Goal: Task Accomplishment & Management: Use online tool/utility

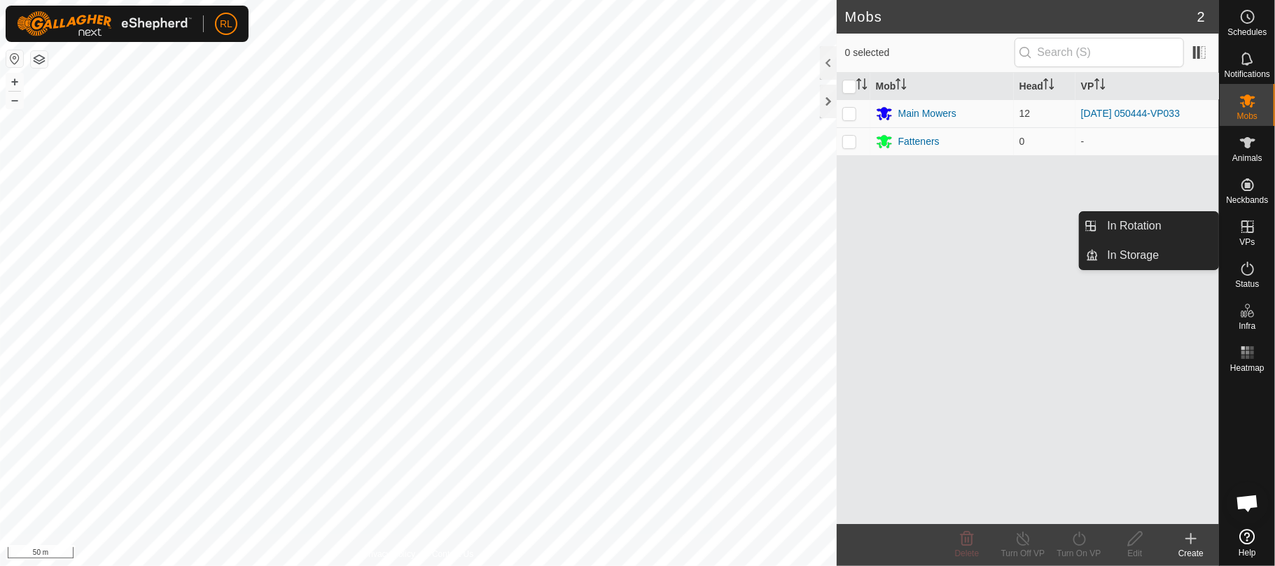
click at [1249, 228] on icon at bounding box center [1247, 226] width 17 height 17
click at [1166, 230] on link "In Rotation" at bounding box center [1159, 226] width 120 height 28
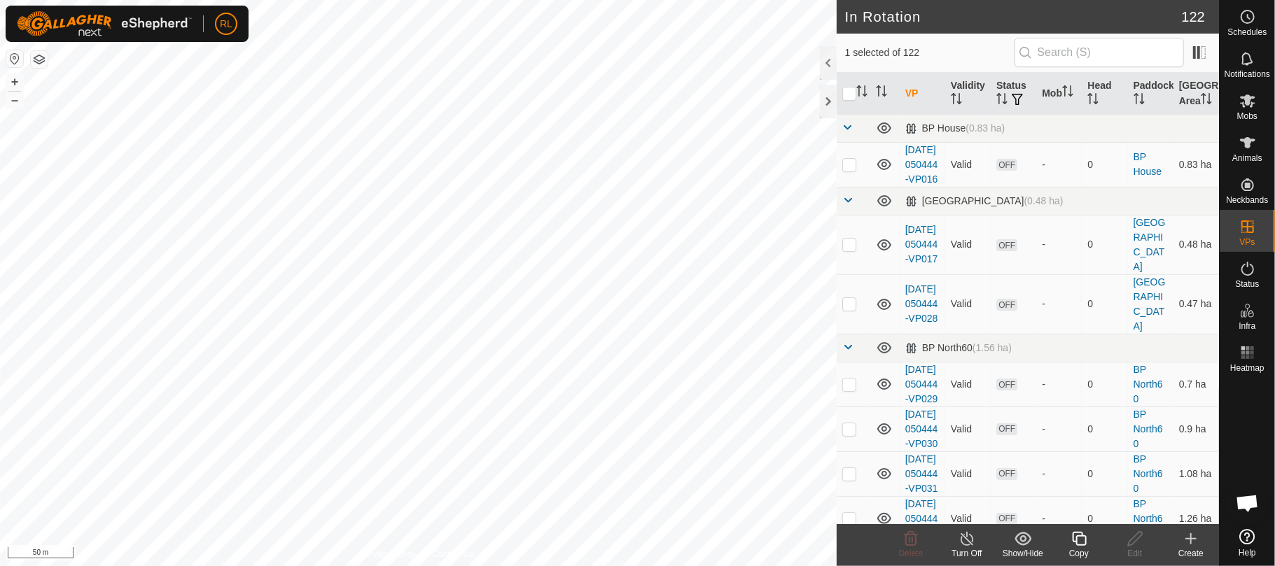
checkbox input "true"
click at [1085, 545] on icon at bounding box center [1079, 539] width 14 height 14
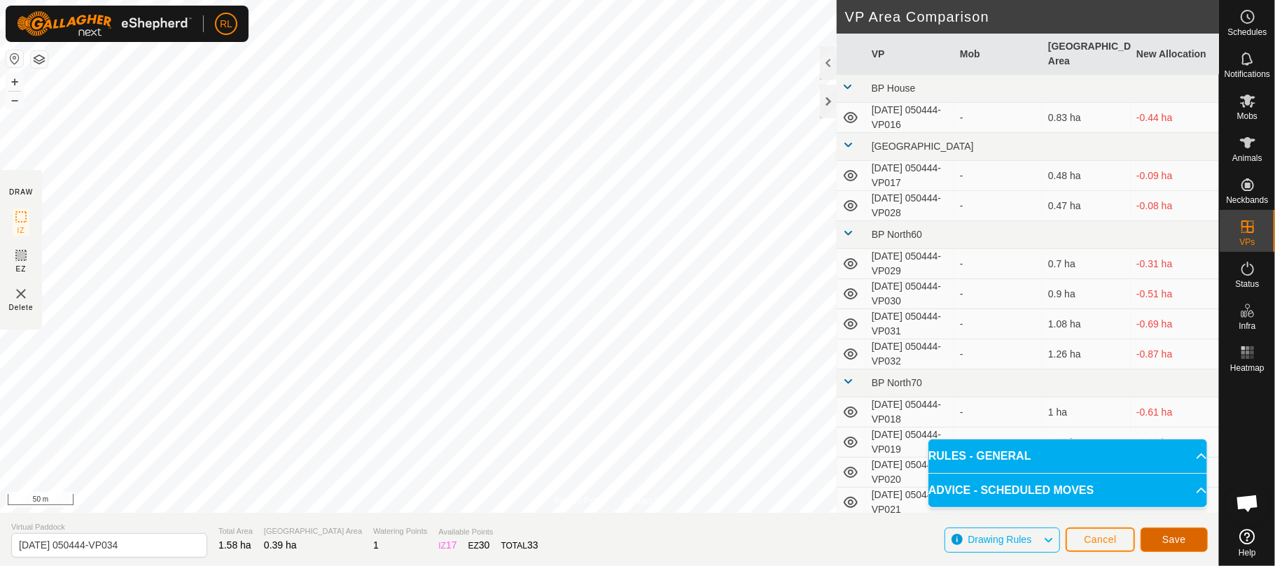
click at [1173, 544] on span "Save" at bounding box center [1174, 539] width 24 height 11
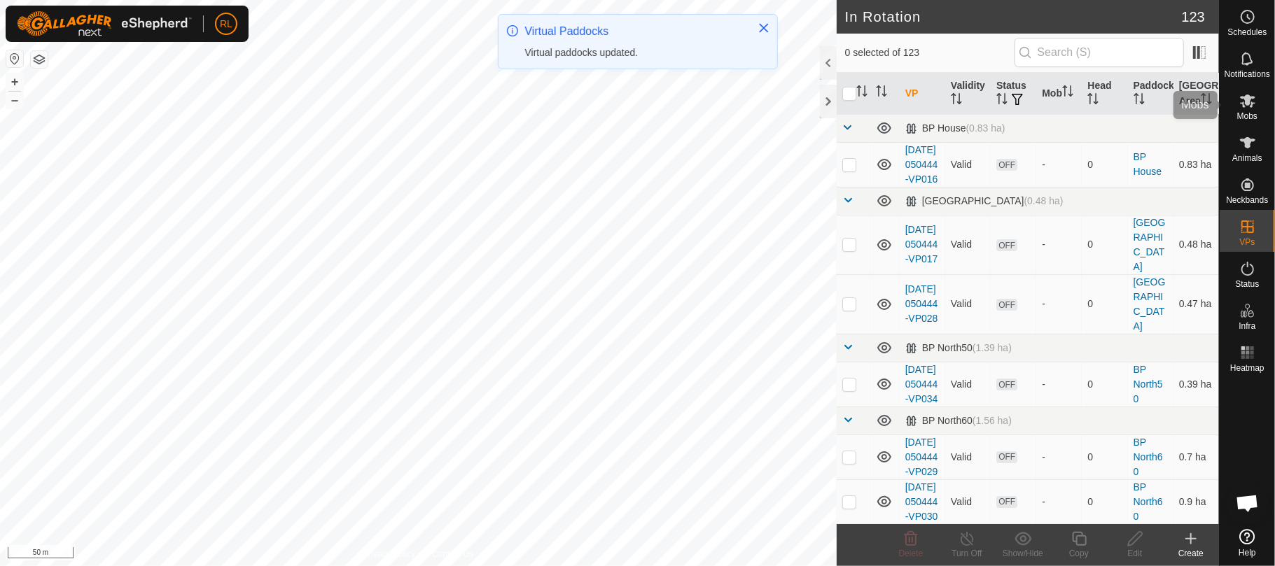
click at [1247, 112] on span "Mobs" at bounding box center [1247, 116] width 20 height 8
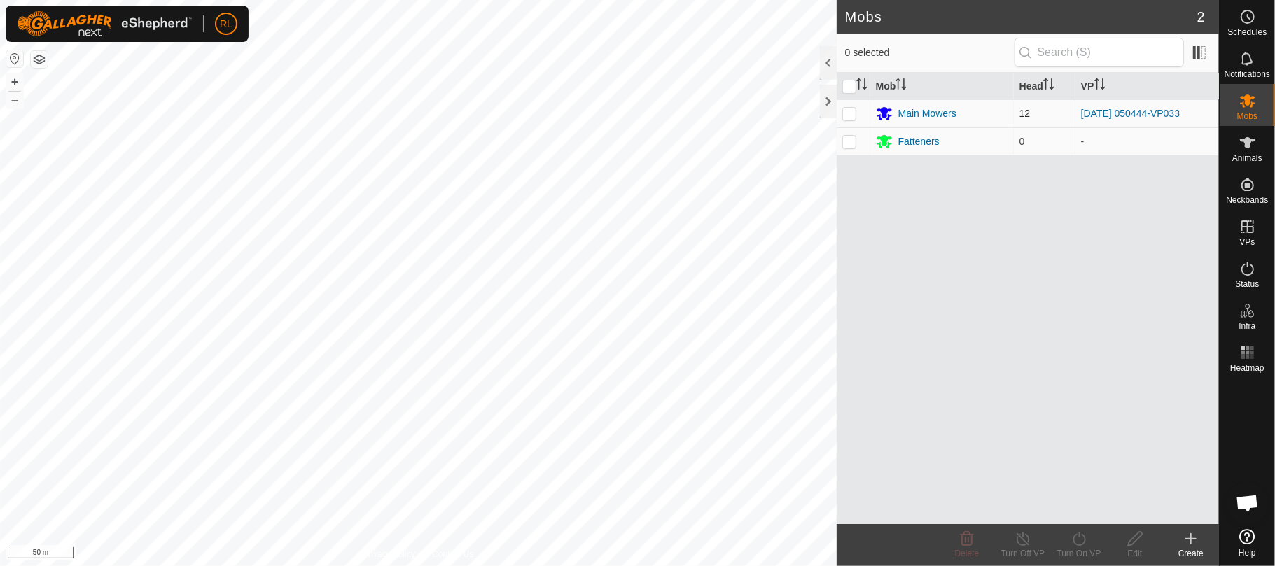
click at [852, 113] on p-checkbox at bounding box center [849, 113] width 14 height 11
checkbox input "true"
click at [1079, 539] on icon at bounding box center [1078, 539] width 17 height 17
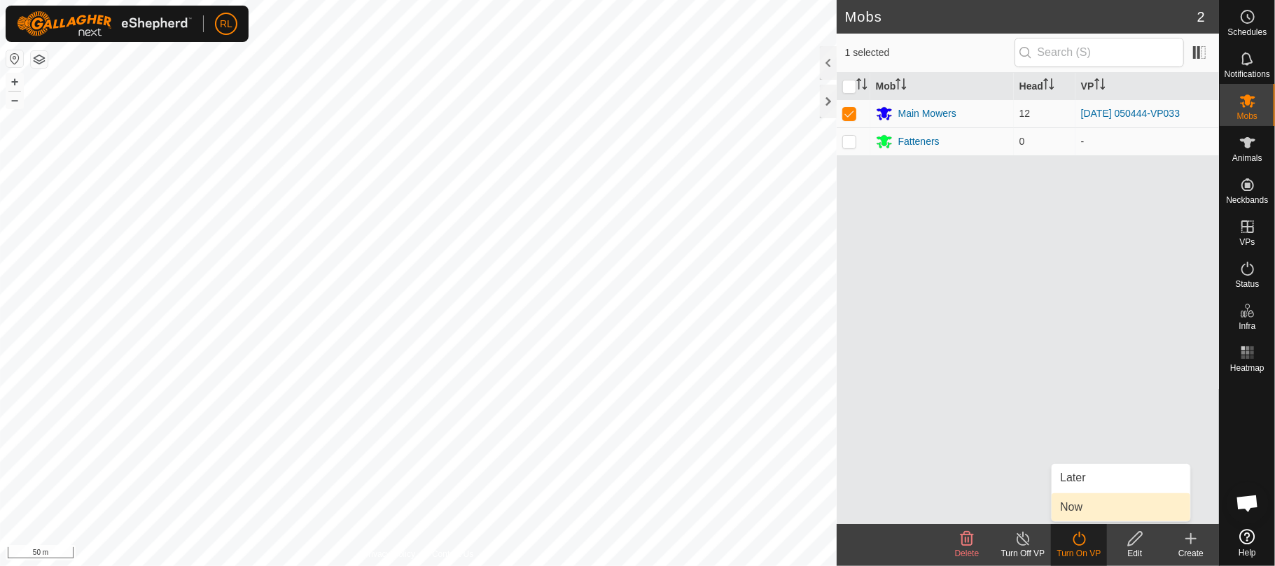
click at [1084, 497] on link "Now" at bounding box center [1120, 507] width 139 height 28
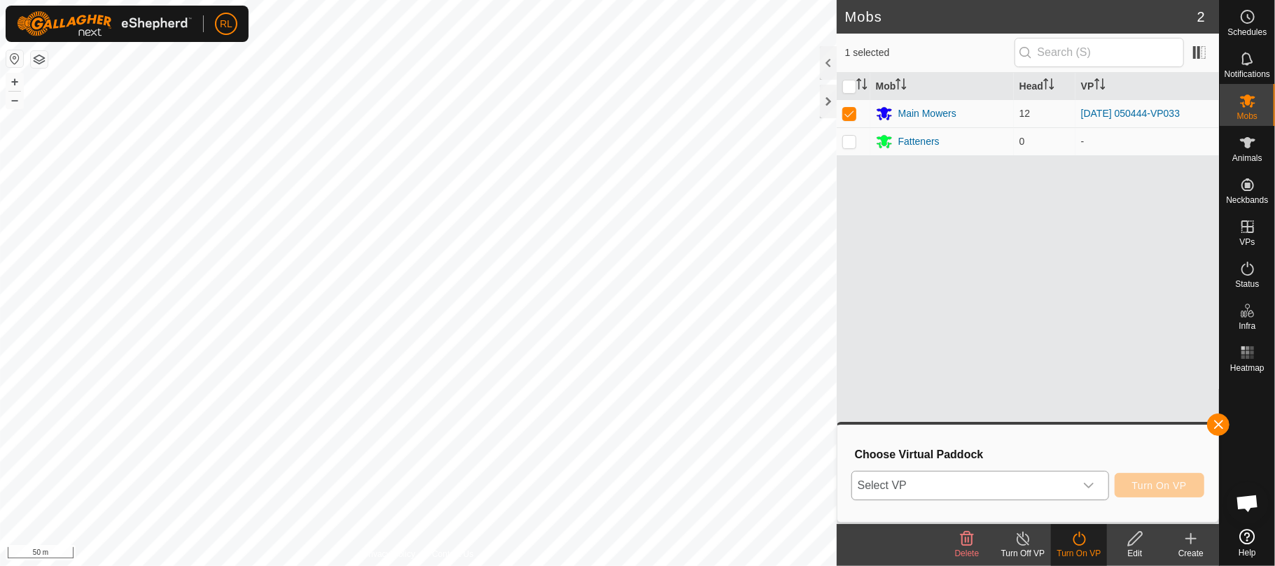
click at [1087, 491] on div "dropdown trigger" at bounding box center [1088, 486] width 28 height 28
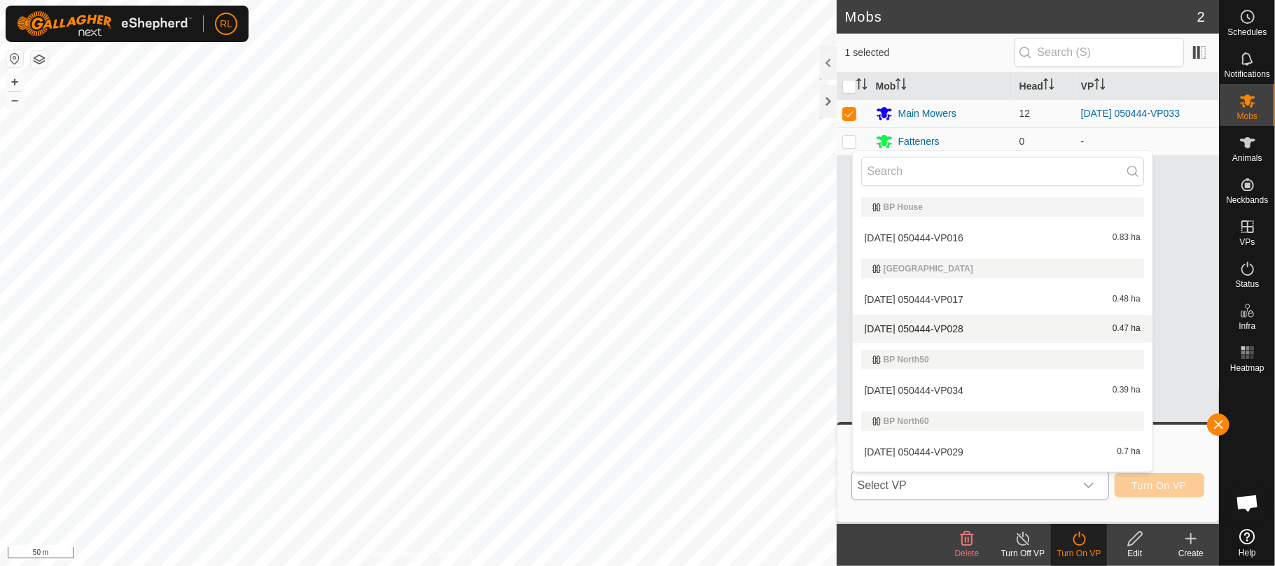
scroll to position [24, 0]
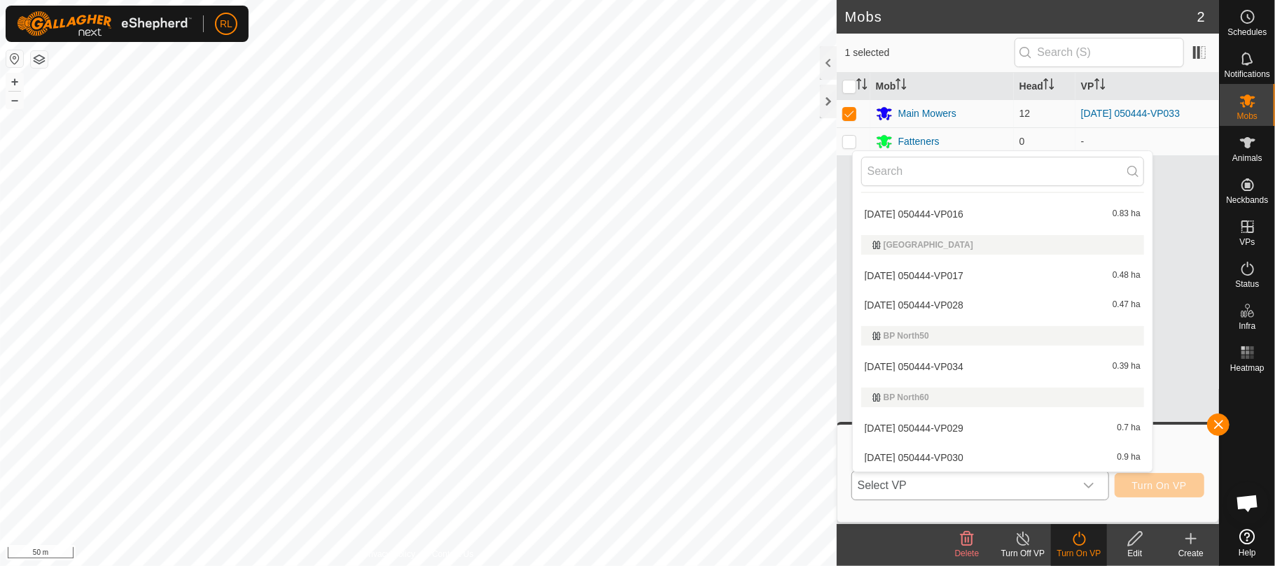
click at [994, 365] on li "[DATE] 050444-VP034 0.39 ha" at bounding box center [1002, 367] width 300 height 28
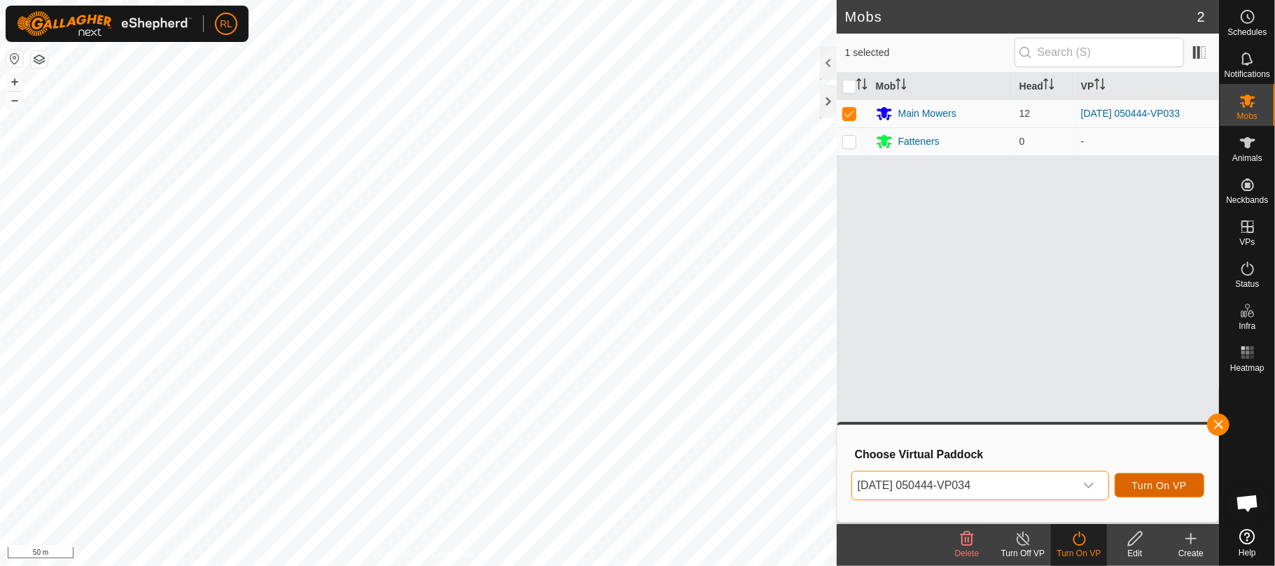
click at [1157, 482] on span "Turn On VP" at bounding box center [1159, 485] width 55 height 11
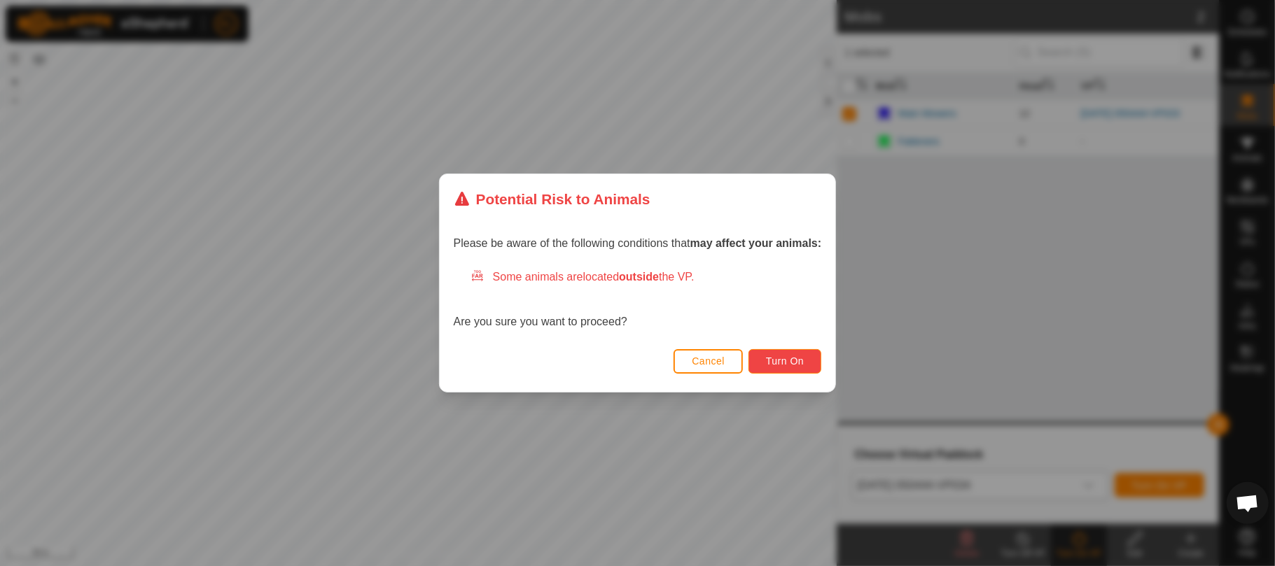
click at [807, 359] on button "Turn On" at bounding box center [784, 361] width 73 height 24
